Goal: Task Accomplishment & Management: Use online tool/utility

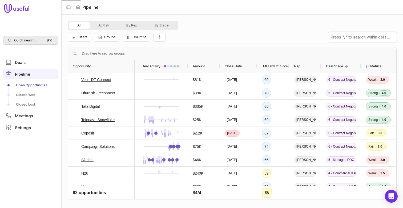
click at [19, 43] on div "Quick search... ⌘ K" at bounding box center [30, 40] width 55 height 9
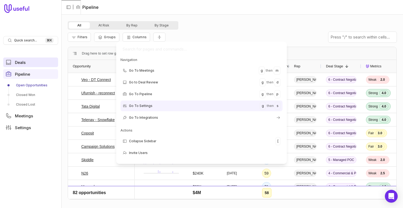
click at [42, 63] on html "Quick search... ⌘ K Deals Pipeline Open Opportunities Closed Won Closed Lost Me…" at bounding box center [201, 104] width 403 height 208
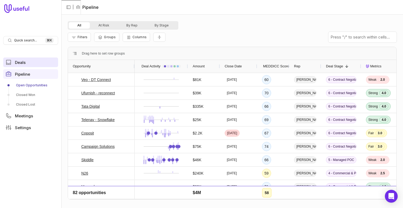
click at [42, 63] on link "Deals" at bounding box center [30, 62] width 55 height 10
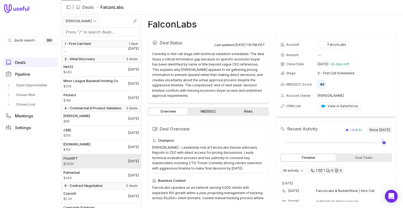
scroll to position [37, 0]
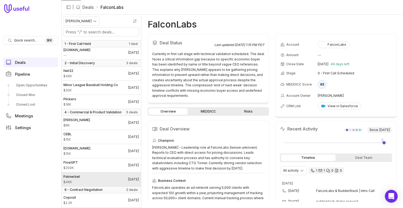
click at [101, 176] on link "Palmerbet $46K [DATE]" at bounding box center [101, 179] width 80 height 14
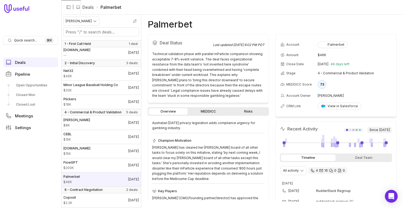
scroll to position [101, 0]
click at [216, 108] on link "MEDDICC" at bounding box center [208, 111] width 39 height 6
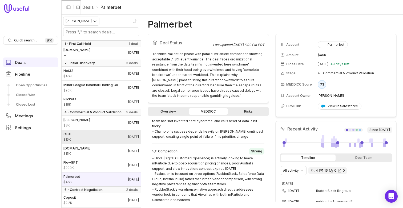
scroll to position [50, 0]
